Goal: Task Accomplishment & Management: Complete application form

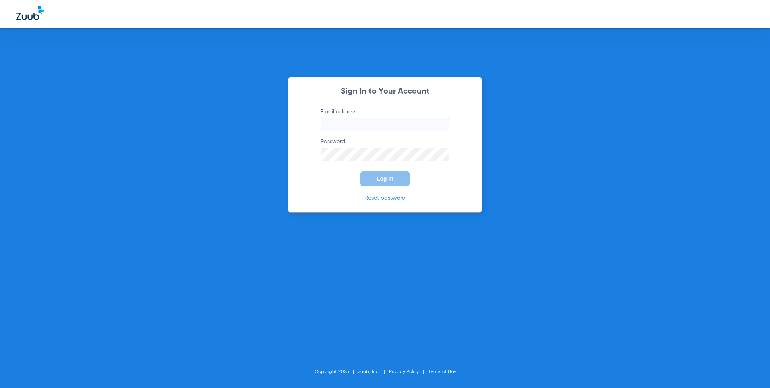
type input "[EMAIL_ADDRESS][DOMAIN_NAME]"
click at [392, 179] on span "Log In" at bounding box center [385, 178] width 17 height 6
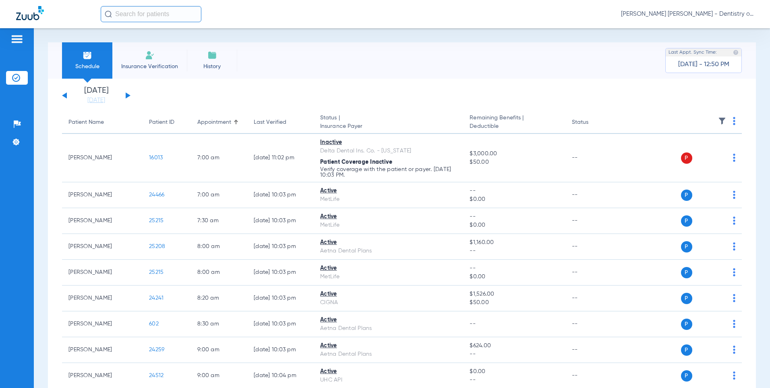
click at [127, 95] on button at bounding box center [128, 95] width 5 height 6
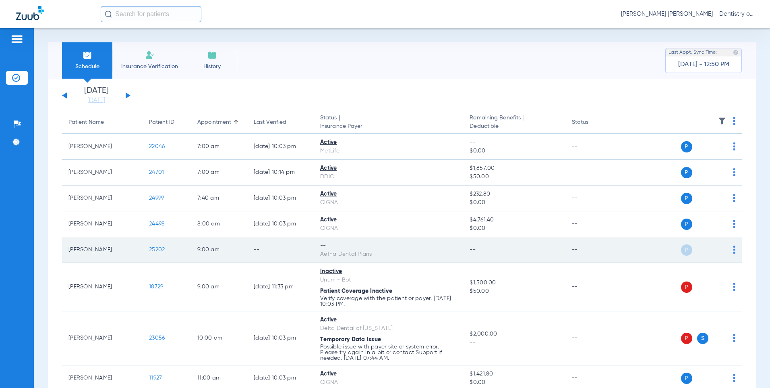
click at [157, 251] on span "25202" at bounding box center [157, 250] width 16 height 6
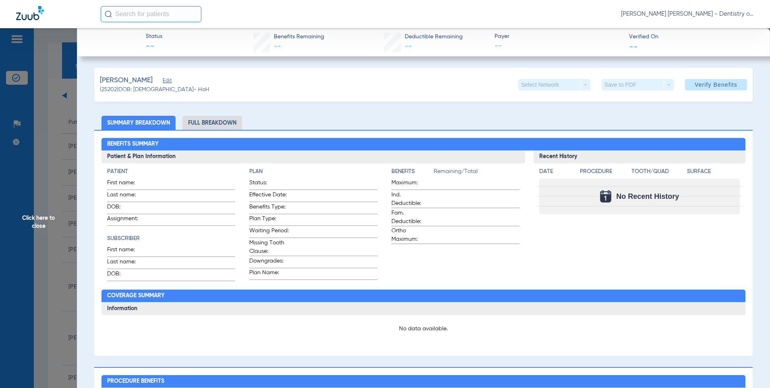
click at [55, 82] on span "Click here to close" at bounding box center [38, 222] width 77 height 388
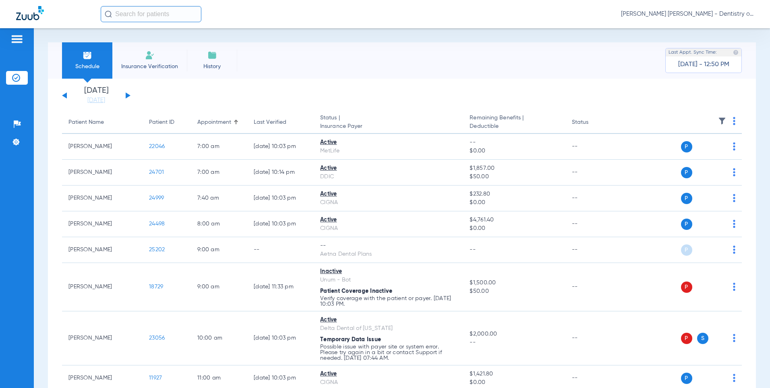
click at [207, 65] on span "History" at bounding box center [212, 66] width 38 height 8
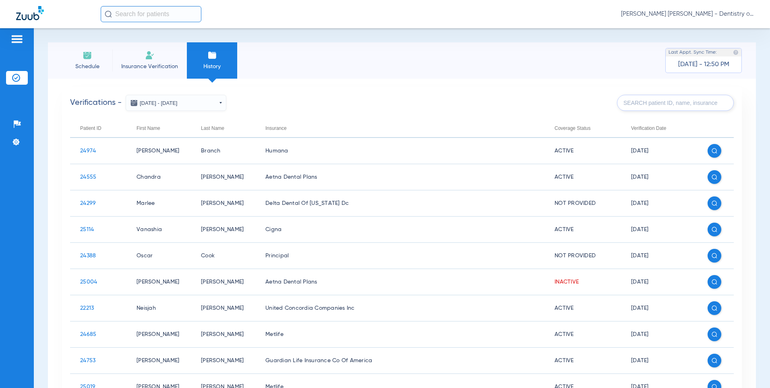
click at [141, 64] on span "Insurance Verification" at bounding box center [149, 66] width 62 height 8
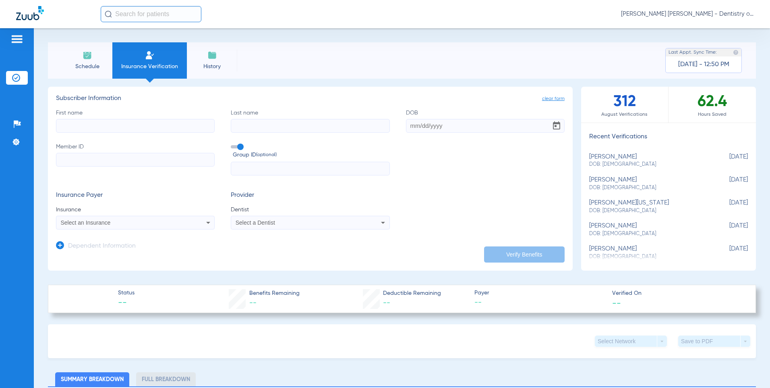
click at [131, 123] on input "First name" at bounding box center [135, 126] width 159 height 14
type input "[PERSON_NAME]"
click at [436, 129] on input "DOB" at bounding box center [485, 126] width 159 height 14
drag, startPoint x: 446, startPoint y: 127, endPoint x: 371, endPoint y: 126, distance: 74.6
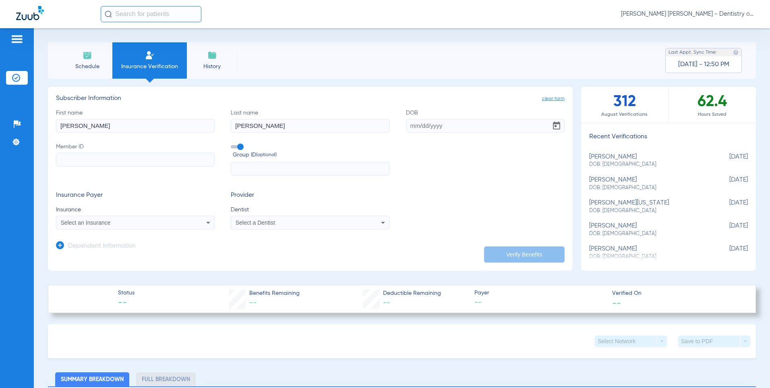
click at [371, 126] on div "First name [PERSON_NAME] Last name [PERSON_NAME] Member ID Group ID (optional)" at bounding box center [310, 142] width 509 height 67
type input "[DATE]"
click at [192, 159] on input "Member ID" at bounding box center [135, 160] width 159 height 14
paste input "594432728"
type input "594432728"
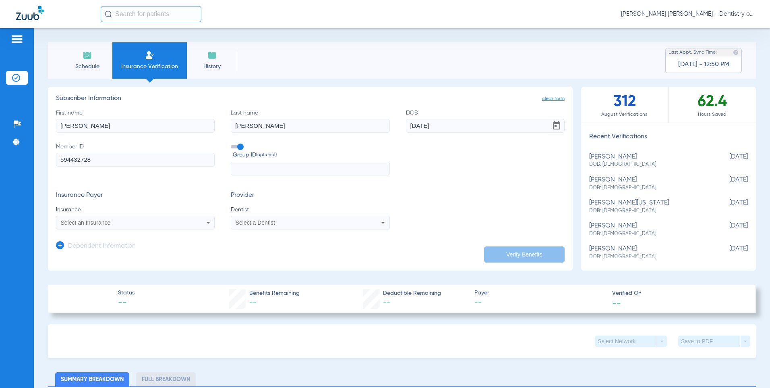
click at [134, 220] on div "Select an Insurance" at bounding box center [121, 223] width 120 height 6
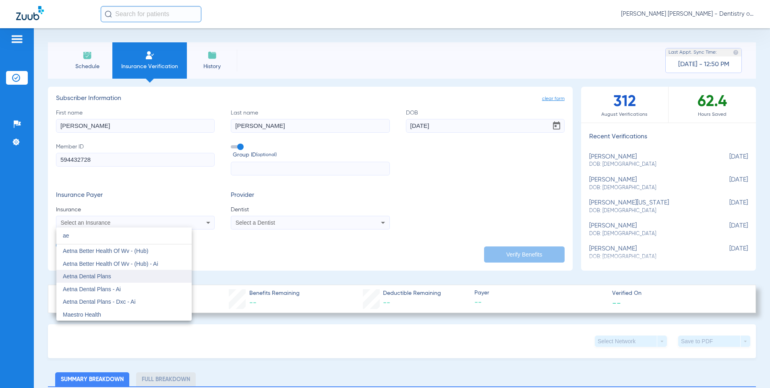
type input "ae"
click at [106, 279] on span "Aetna Dental Plans" at bounding box center [87, 276] width 48 height 6
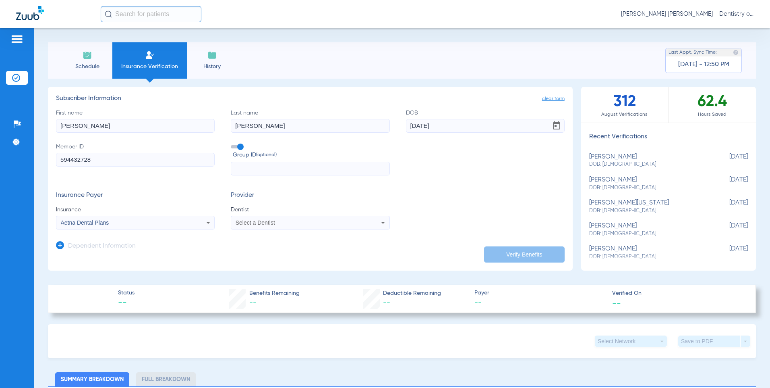
click at [306, 223] on div "Select a Dentist" at bounding box center [296, 223] width 120 height 6
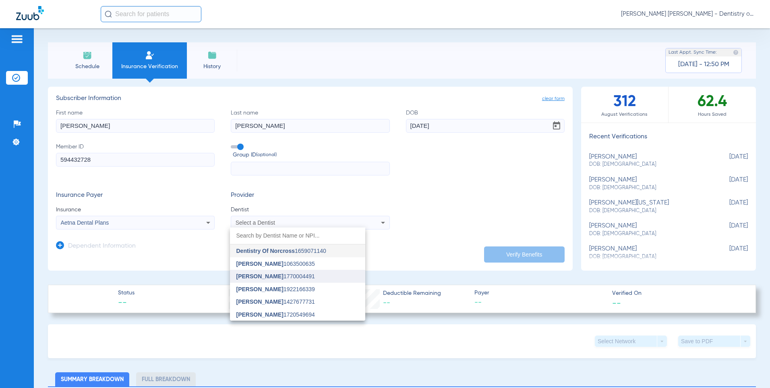
click at [268, 274] on span "[PERSON_NAME]" at bounding box center [260, 276] width 47 height 6
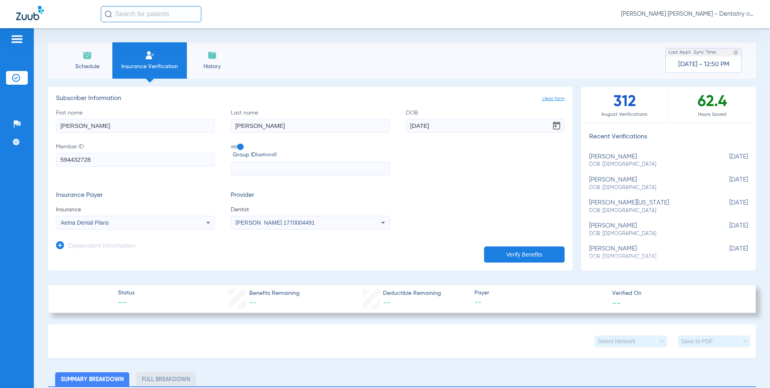
click at [501, 250] on button "Verify Benefits" at bounding box center [524, 254] width 81 height 16
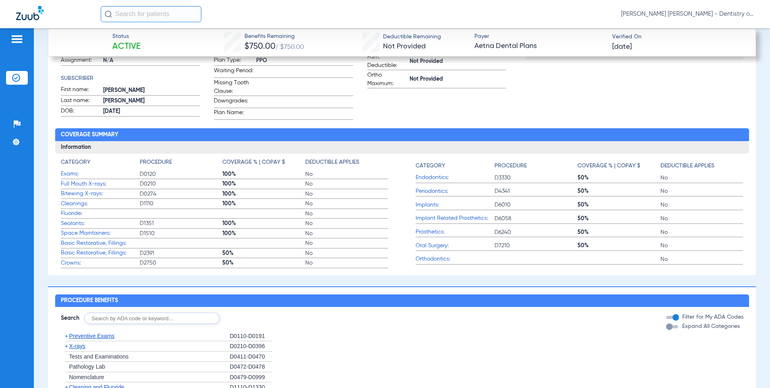
scroll to position [403, 0]
